Goal: Use online tool/utility: Utilize a website feature to perform a specific function

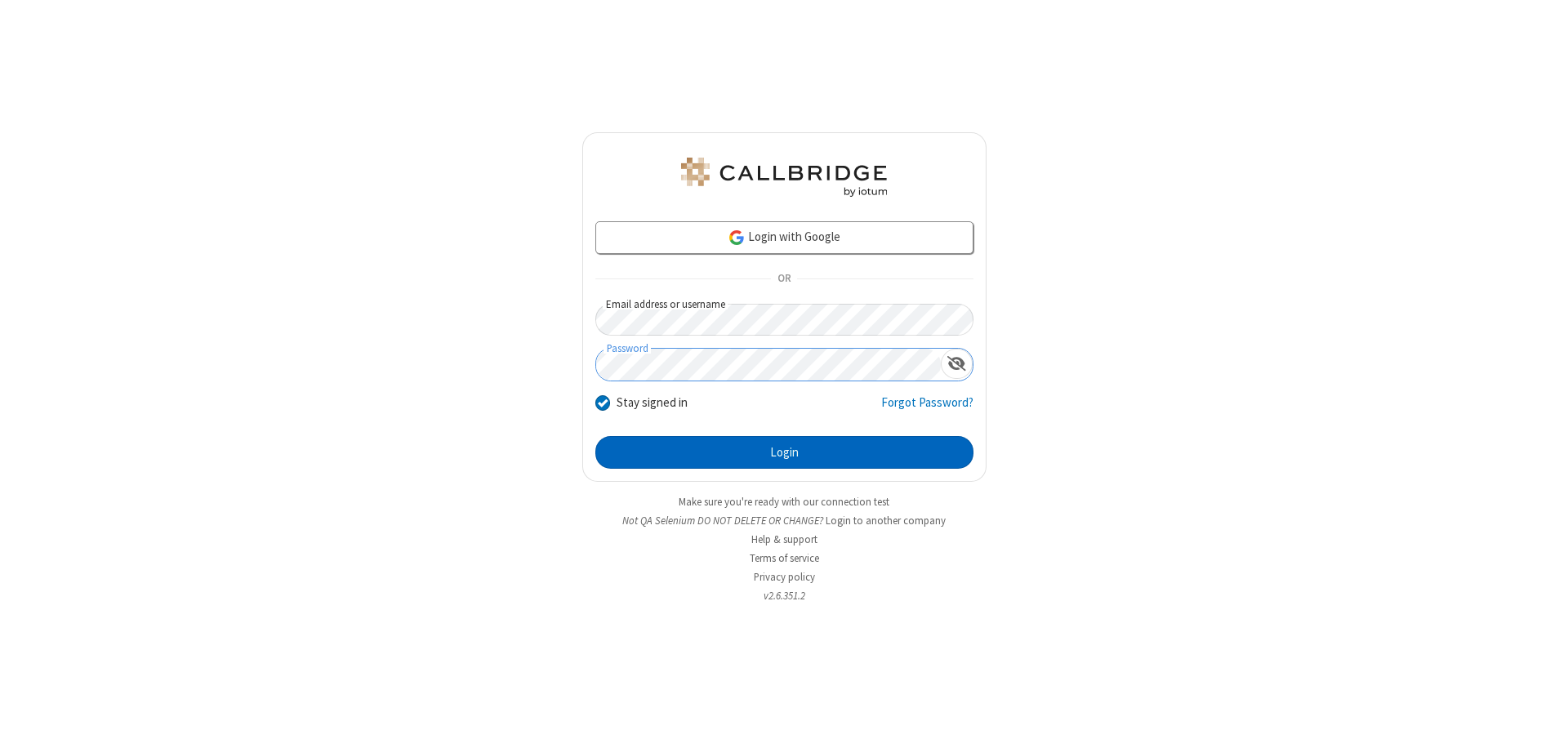
click at [784, 453] on button "Login" at bounding box center [784, 452] width 378 height 33
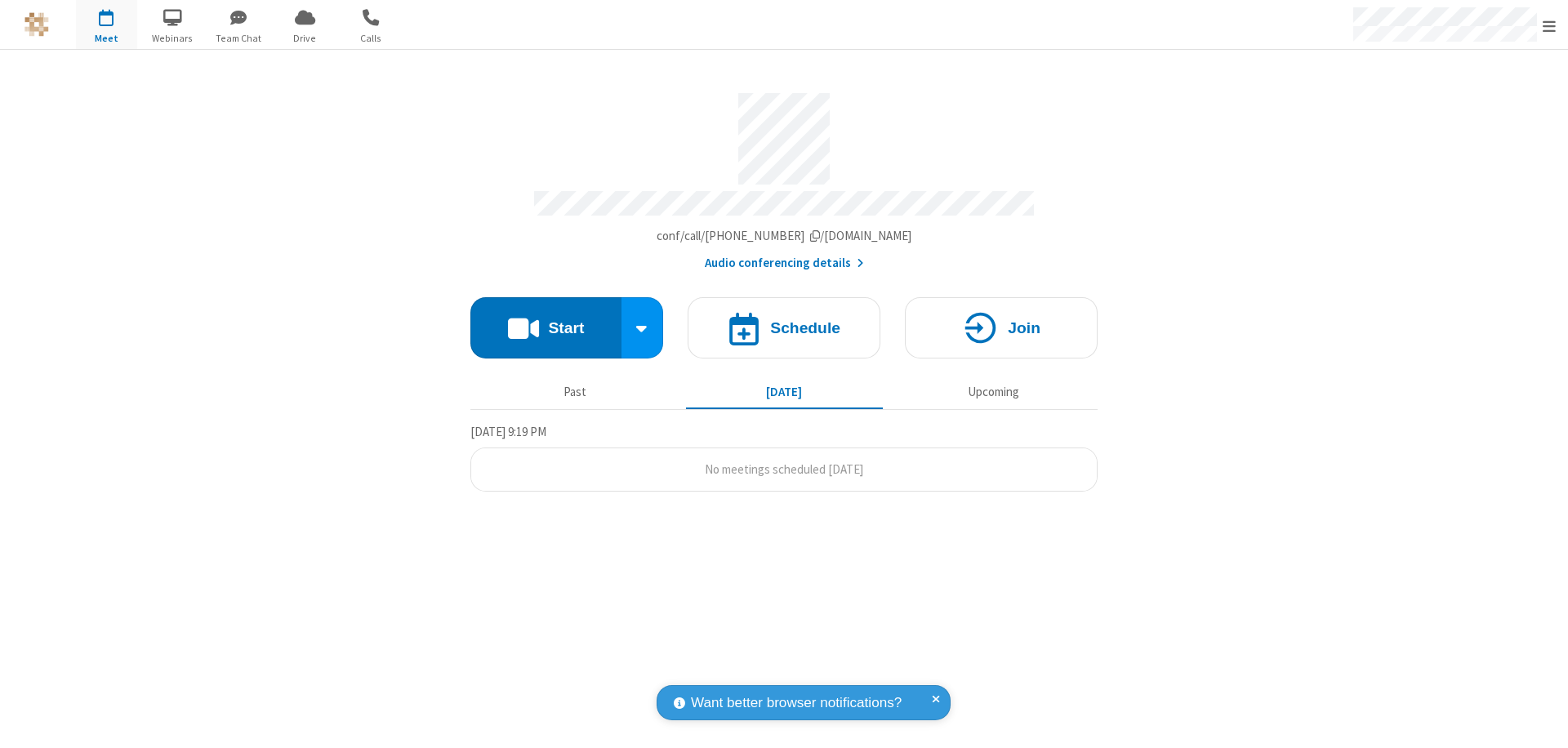
click at [545, 320] on button "Start" at bounding box center [545, 328] width 151 height 62
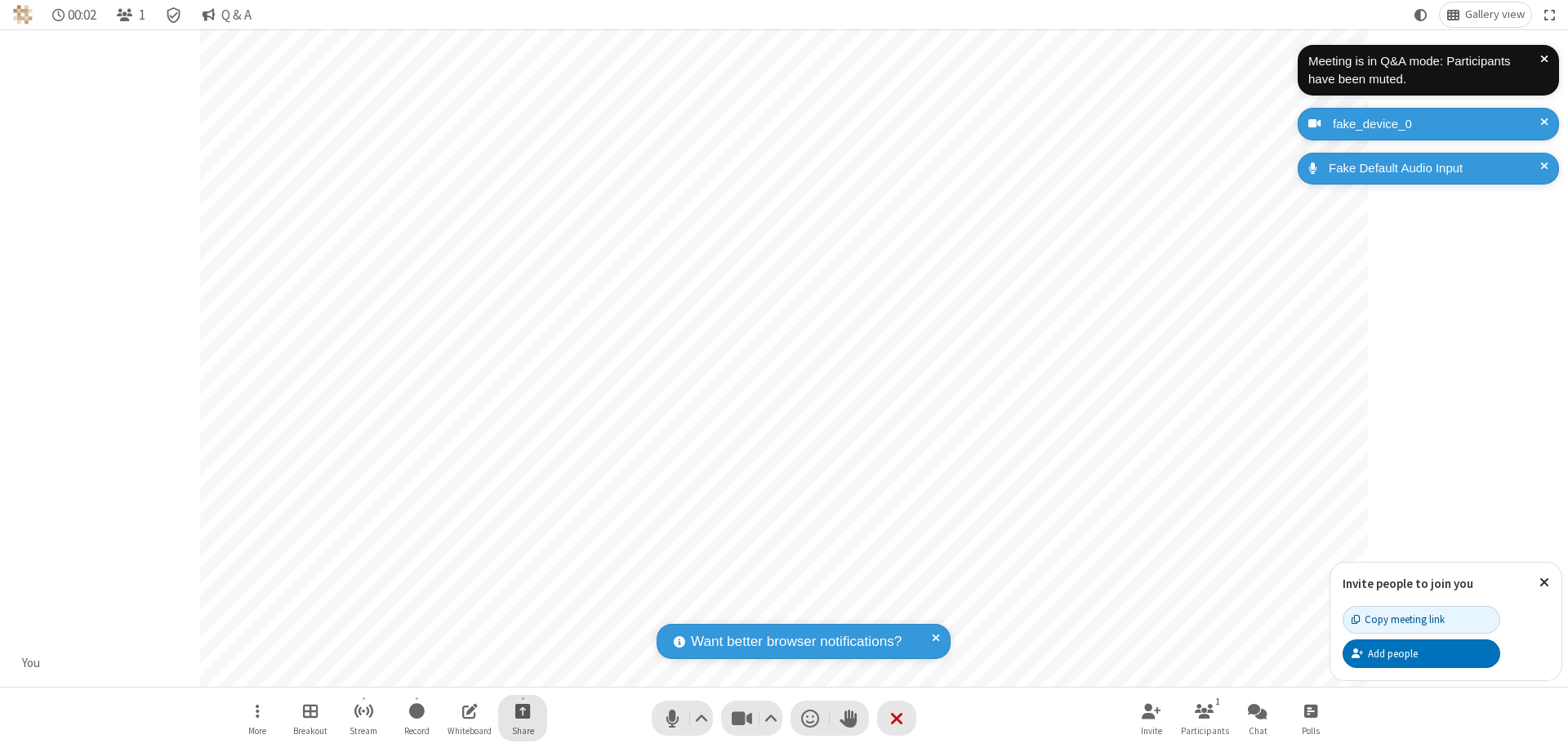
click at [523, 711] on span "Start sharing" at bounding box center [523, 711] width 15 height 20
click at [522, 611] on span "Share additional camera" at bounding box center [532, 615] width 121 height 13
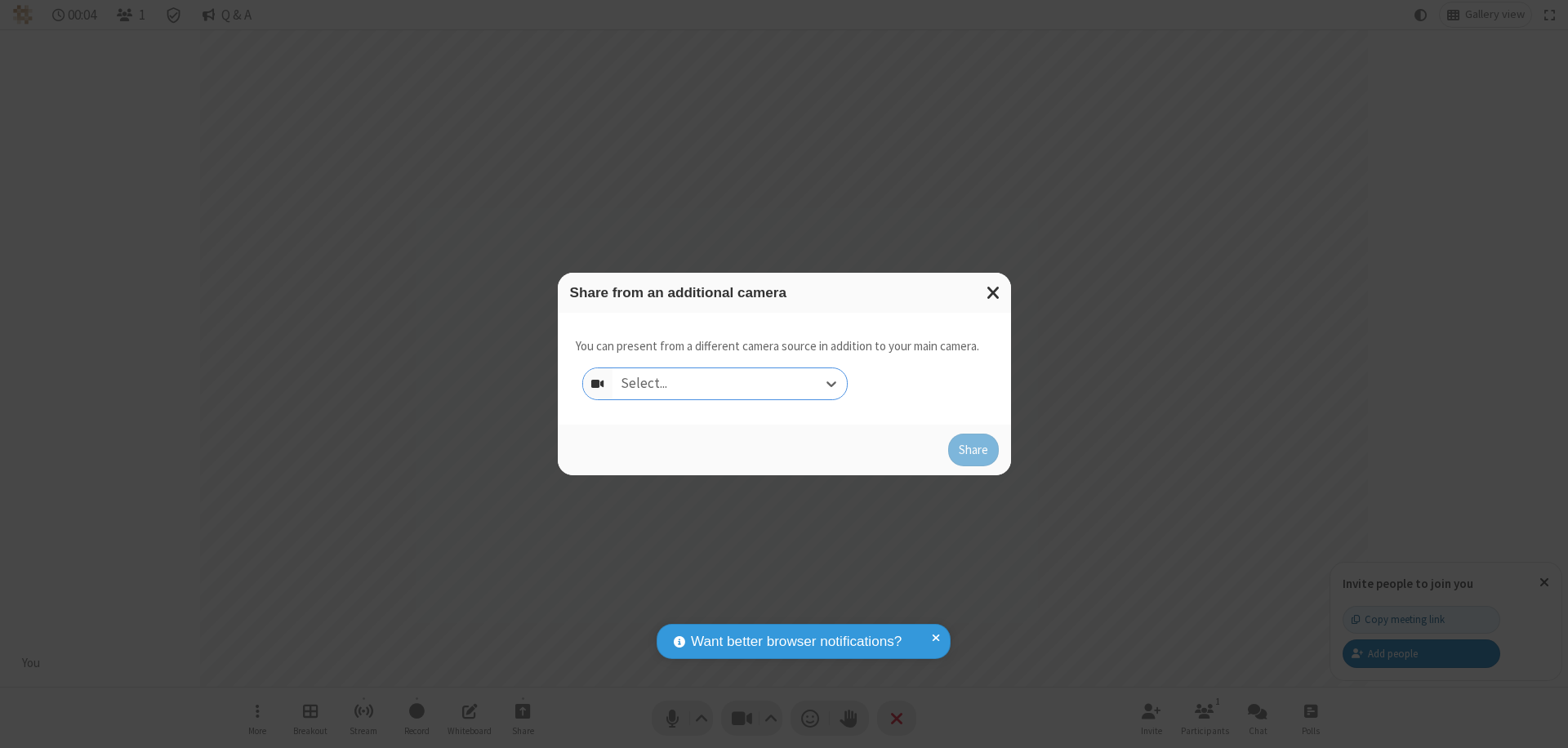
click at [729, 384] on div "Select..." at bounding box center [729, 384] width 234 height 31
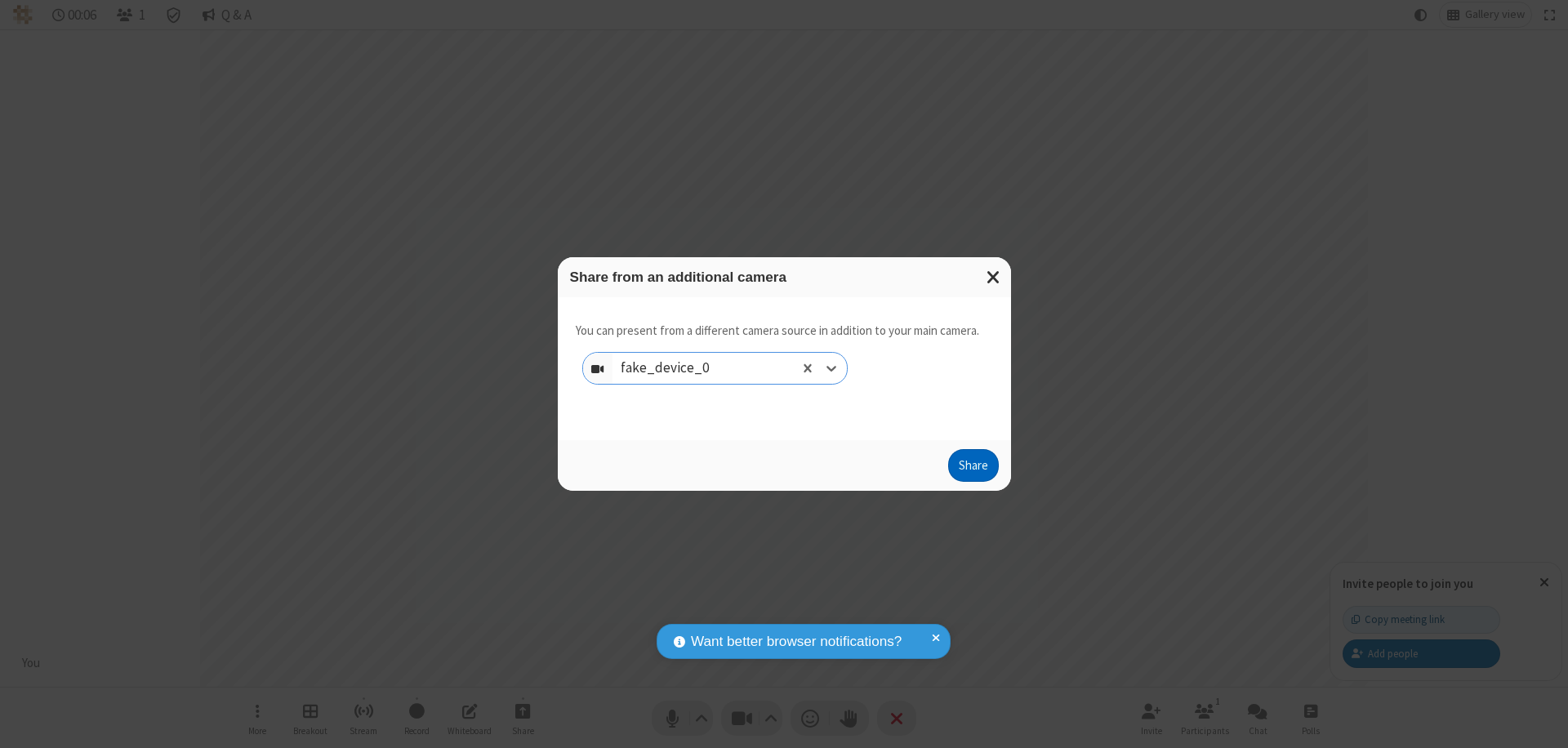
click at [973, 469] on button "Share" at bounding box center [973, 465] width 51 height 33
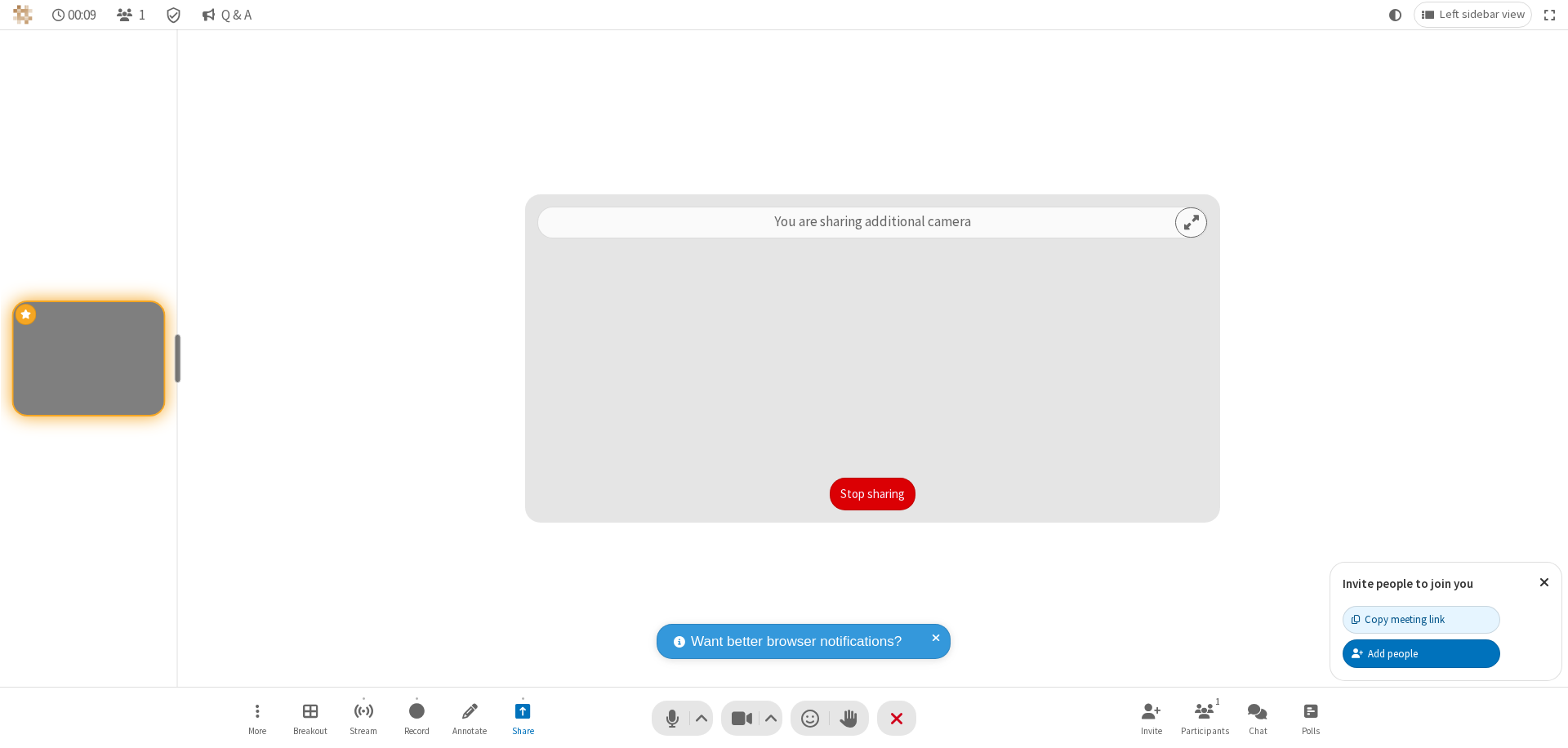
click at [872, 494] on button "Stop sharing" at bounding box center [873, 494] width 86 height 33
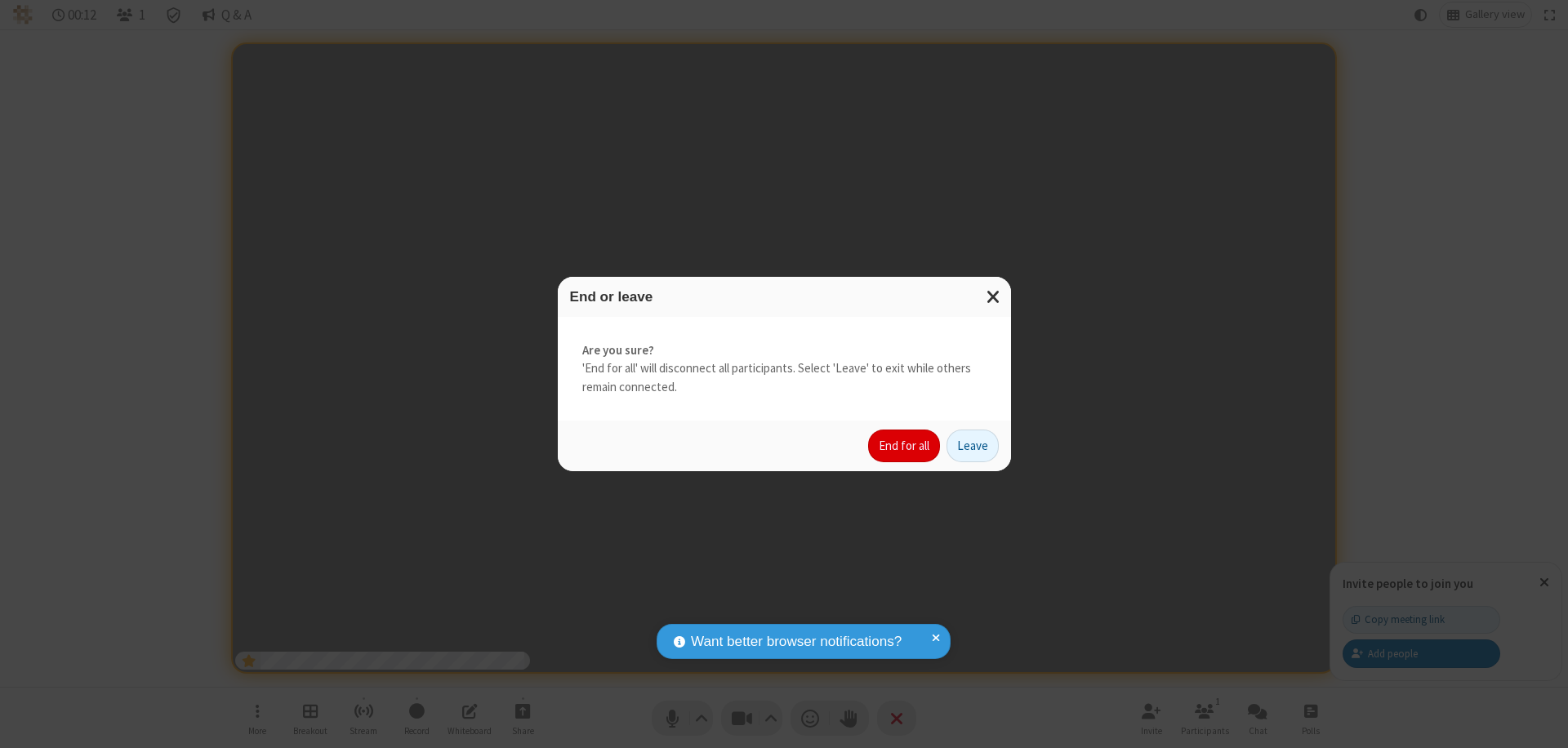
click at [905, 446] on button "End for all" at bounding box center [904, 445] width 72 height 33
